Goal: Navigation & Orientation: Find specific page/section

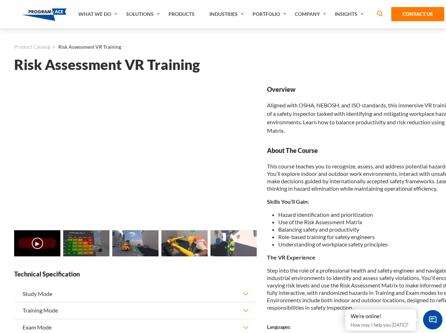
click at [144, 14] on link "Solutions" at bounding box center [143, 14] width 42 height 28
click at [0, 0] on div "AI & Computer Vision Solutions Computer Vision Quality Control AI tools for fas…" at bounding box center [0, 0] width 0 height 0
click at [0, 0] on div "AI & Computer Vision Solutions Virtual Training Solutions Virtual Tour Solution…" at bounding box center [0, 0] width 0 height 0
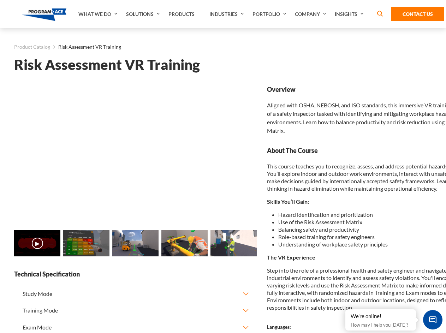
click at [0, 0] on div "AI & Computer Vision Solutions Virtual Training Solutions Virtual Tour Solution…" at bounding box center [0, 0] width 0 height 0
click at [0, 0] on div "AI & Computer Vision Solutions Computer Vision Quality Control AI tools for fas…" at bounding box center [0, 0] width 0 height 0
